Goal: Task Accomplishment & Management: Manage account settings

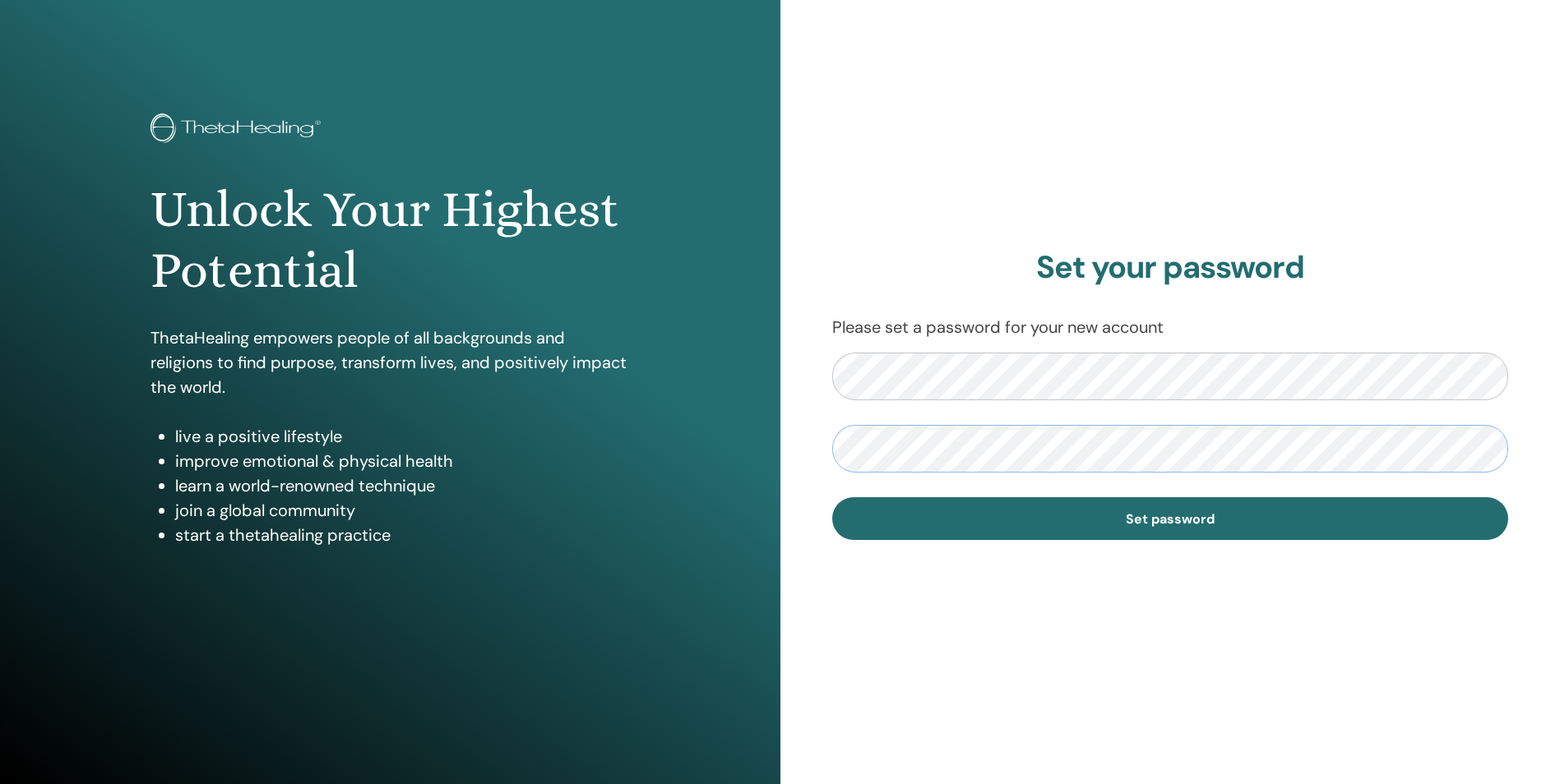
click at [832, 498] on button "Set password" at bounding box center [1170, 519] width 677 height 43
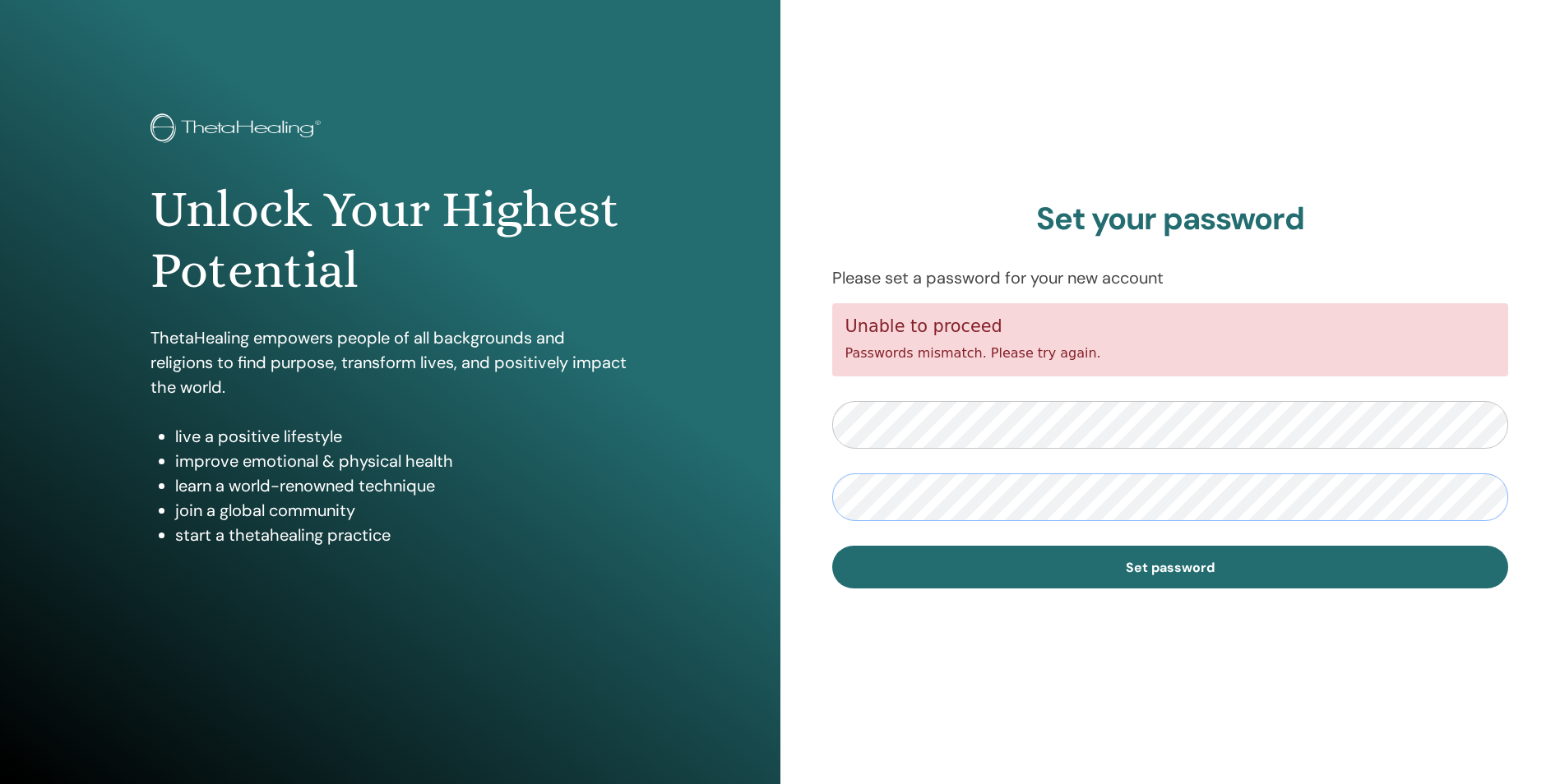
click at [832, 546] on button "Set password" at bounding box center [1170, 568] width 677 height 43
